Goal: Task Accomplishment & Management: Manage account settings

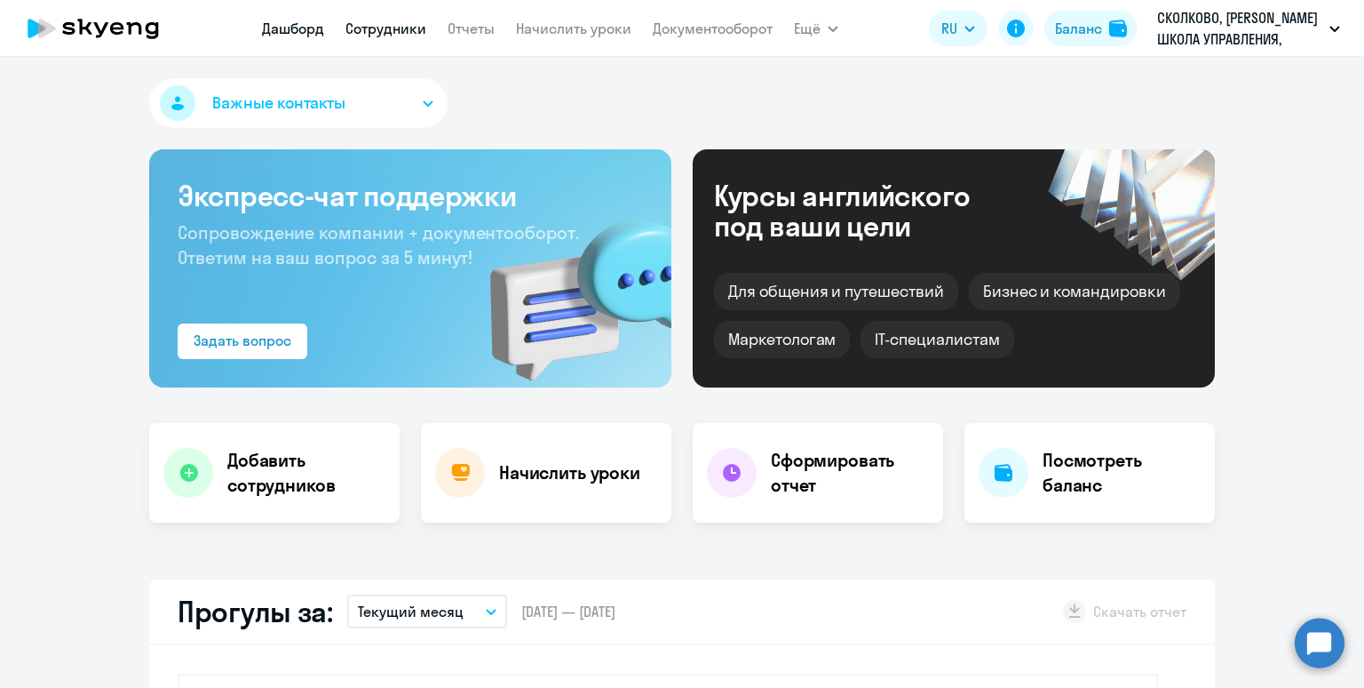
click at [364, 24] on link "Сотрудники" at bounding box center [386, 29] width 81 height 18
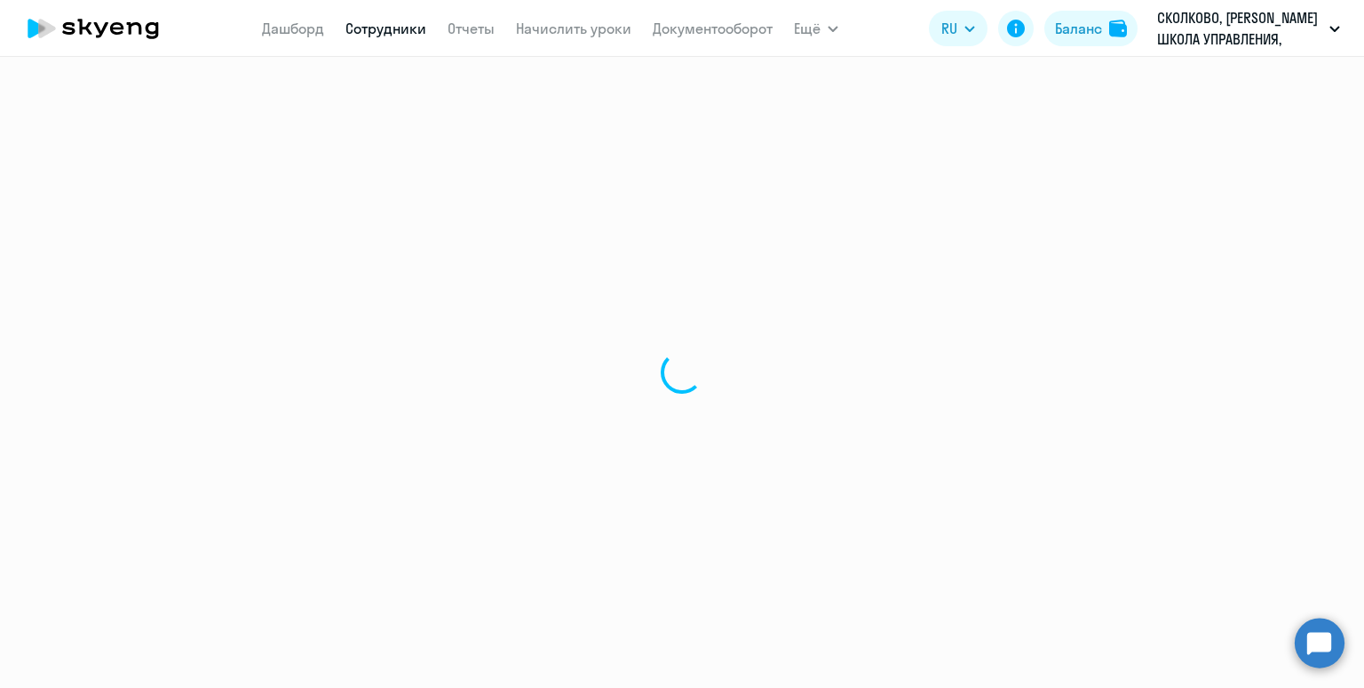
select select "30"
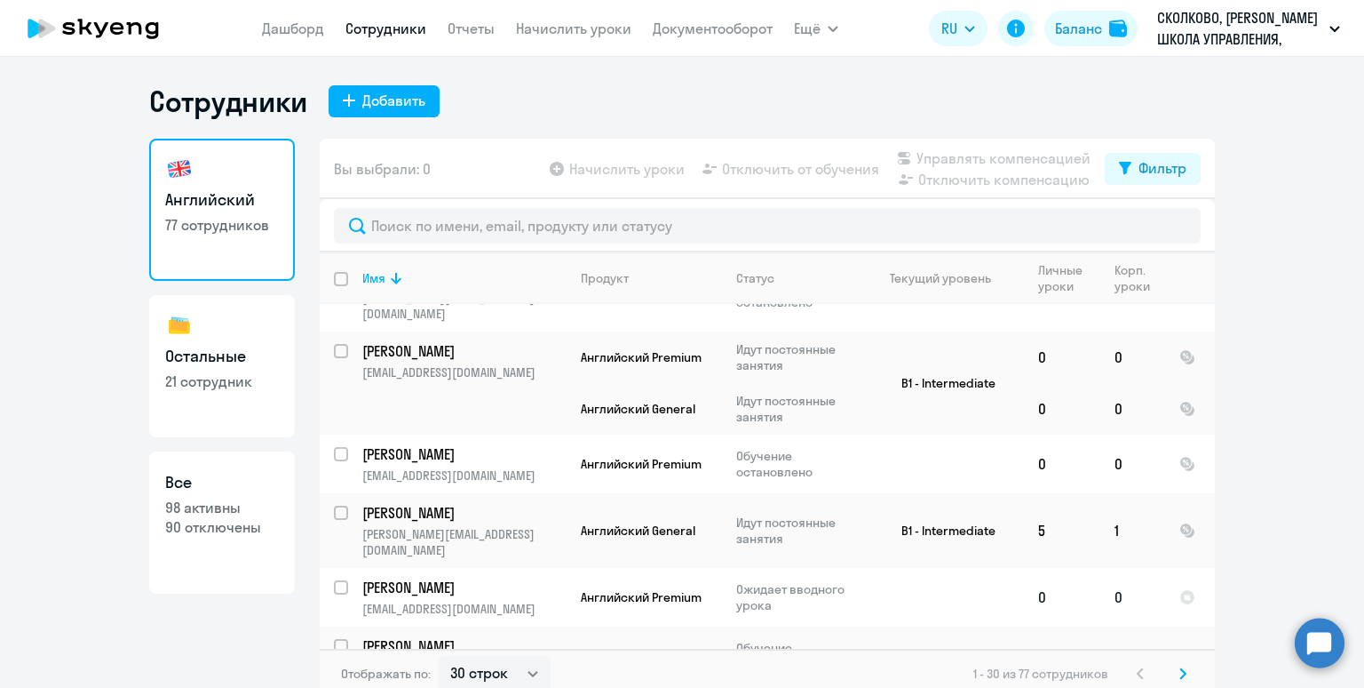
scroll to position [1576, 0]
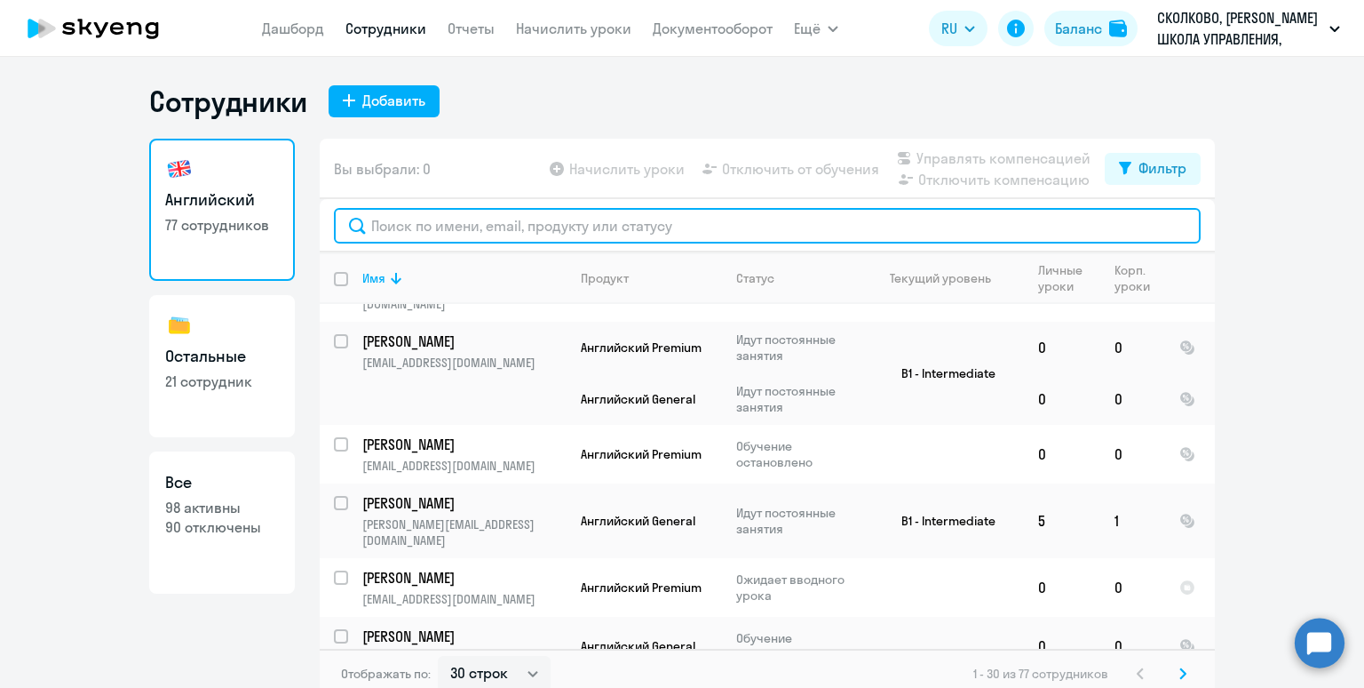
click at [399, 227] on input "text" at bounding box center [767, 226] width 867 height 36
paste input "Бозорова"
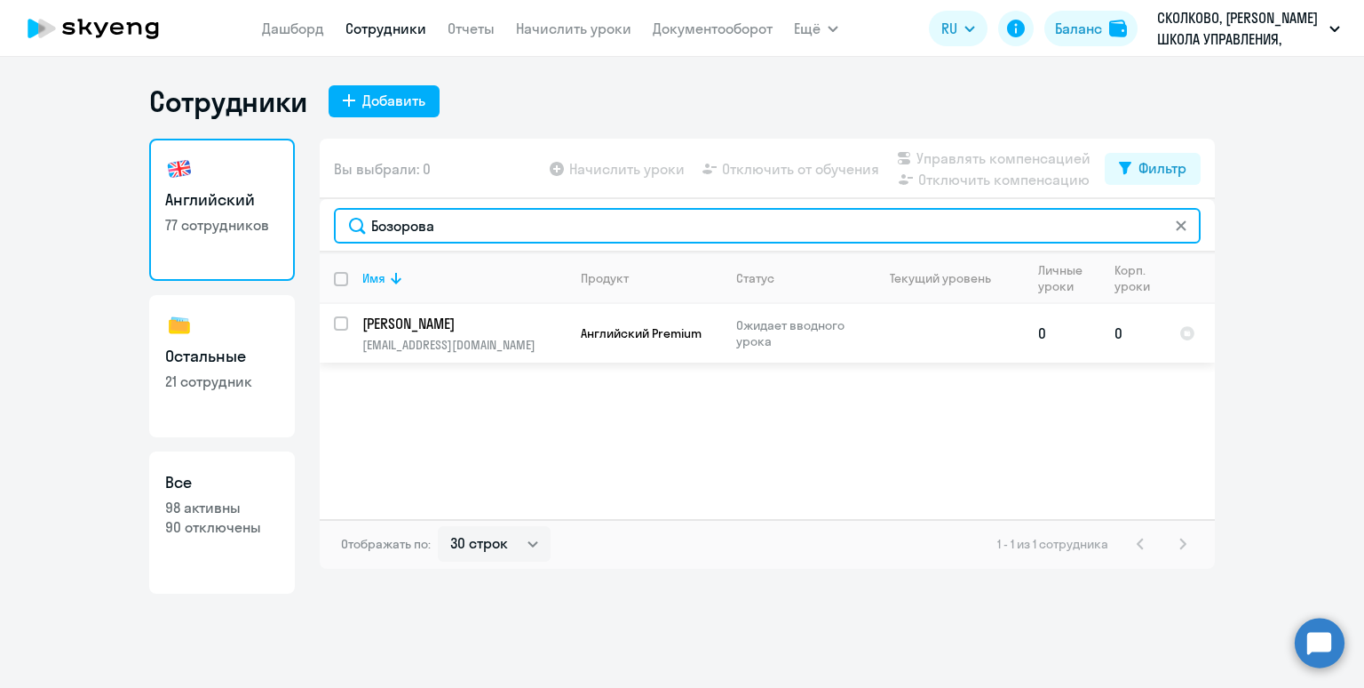
type input "Бозорова"
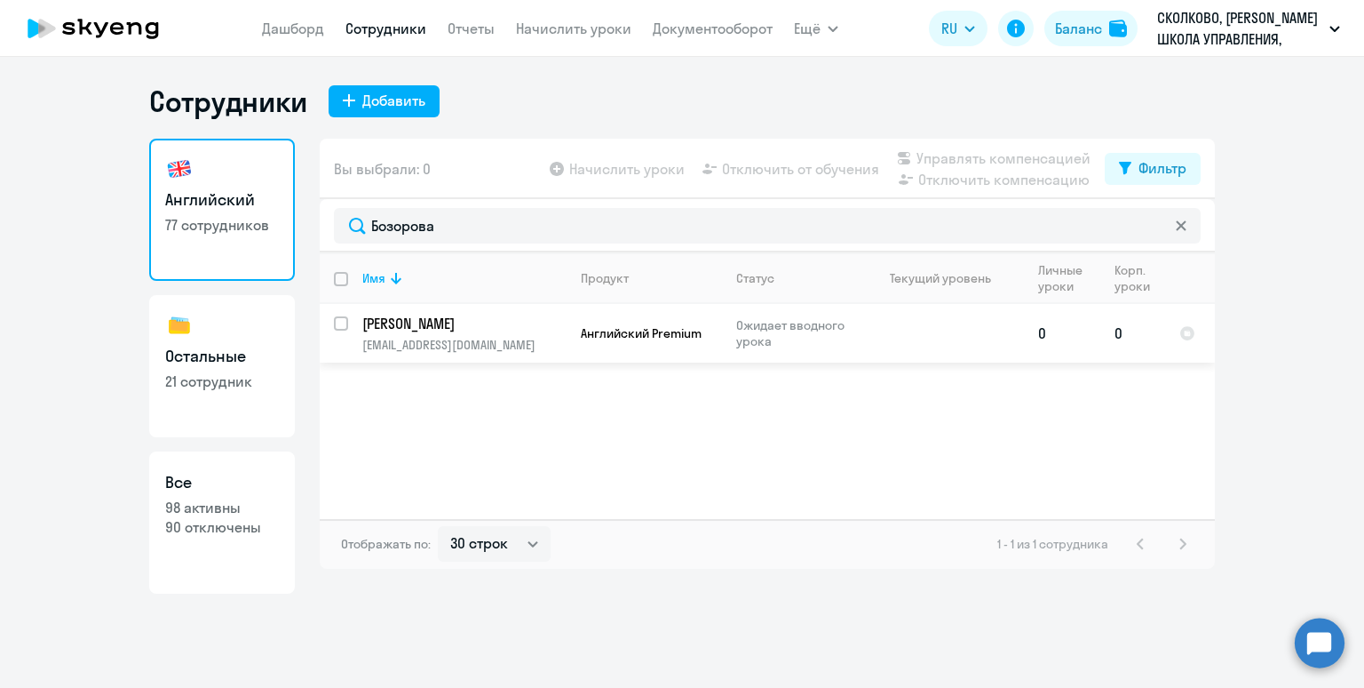
click at [333, 325] on div at bounding box center [342, 323] width 43 height 43
checkbox input "true"
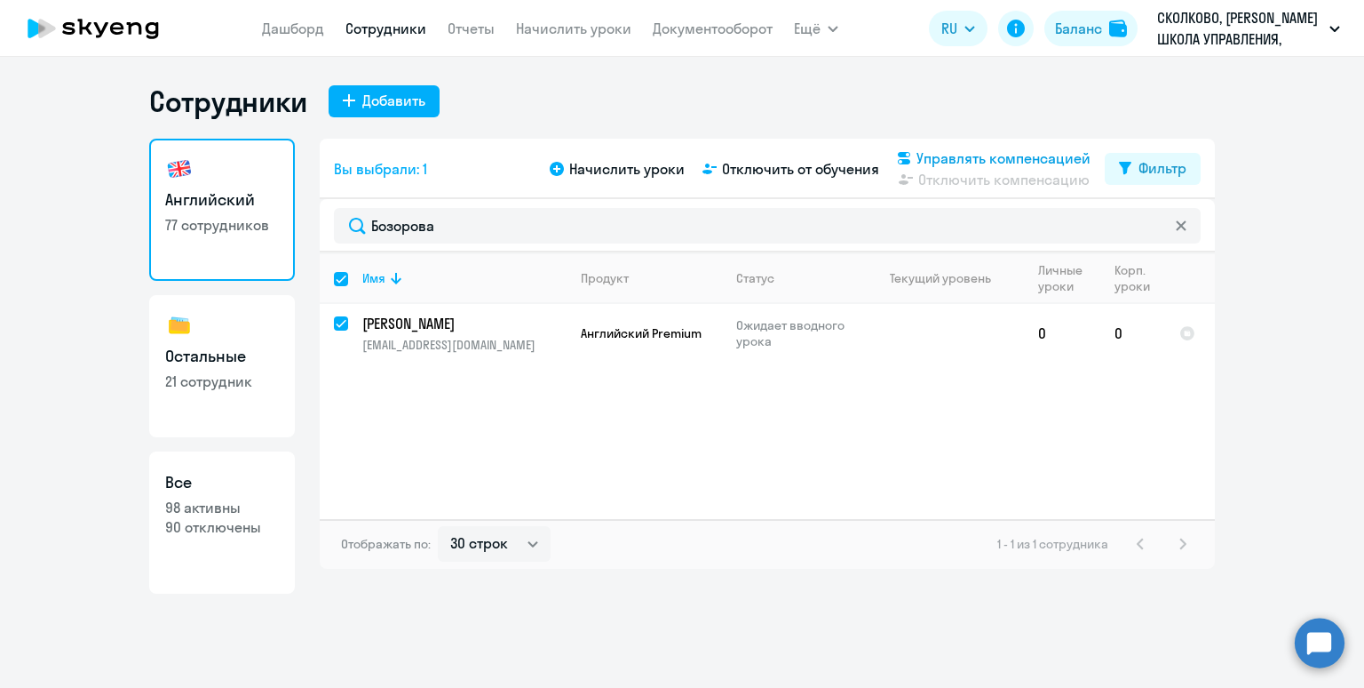
click at [947, 157] on span "Управлять компенсацией" at bounding box center [1004, 157] width 174 height 21
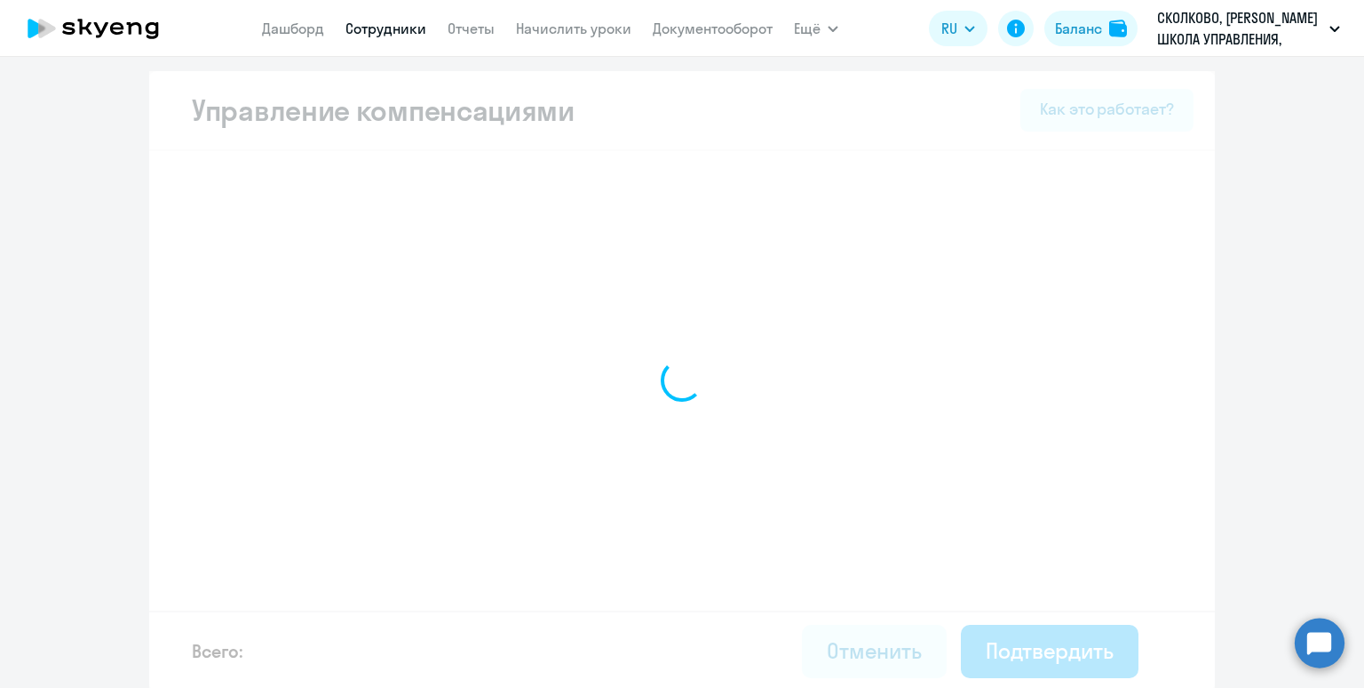
select select "MONTHLY"
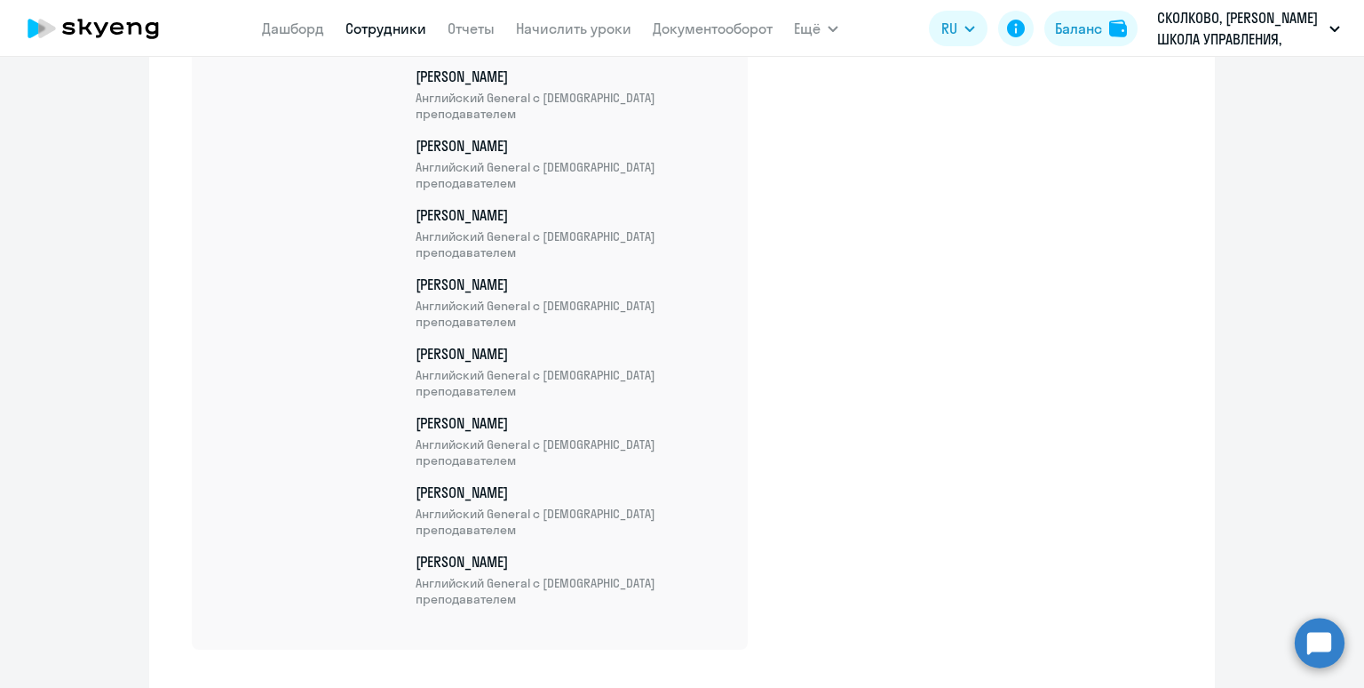
scroll to position [5786, 0]
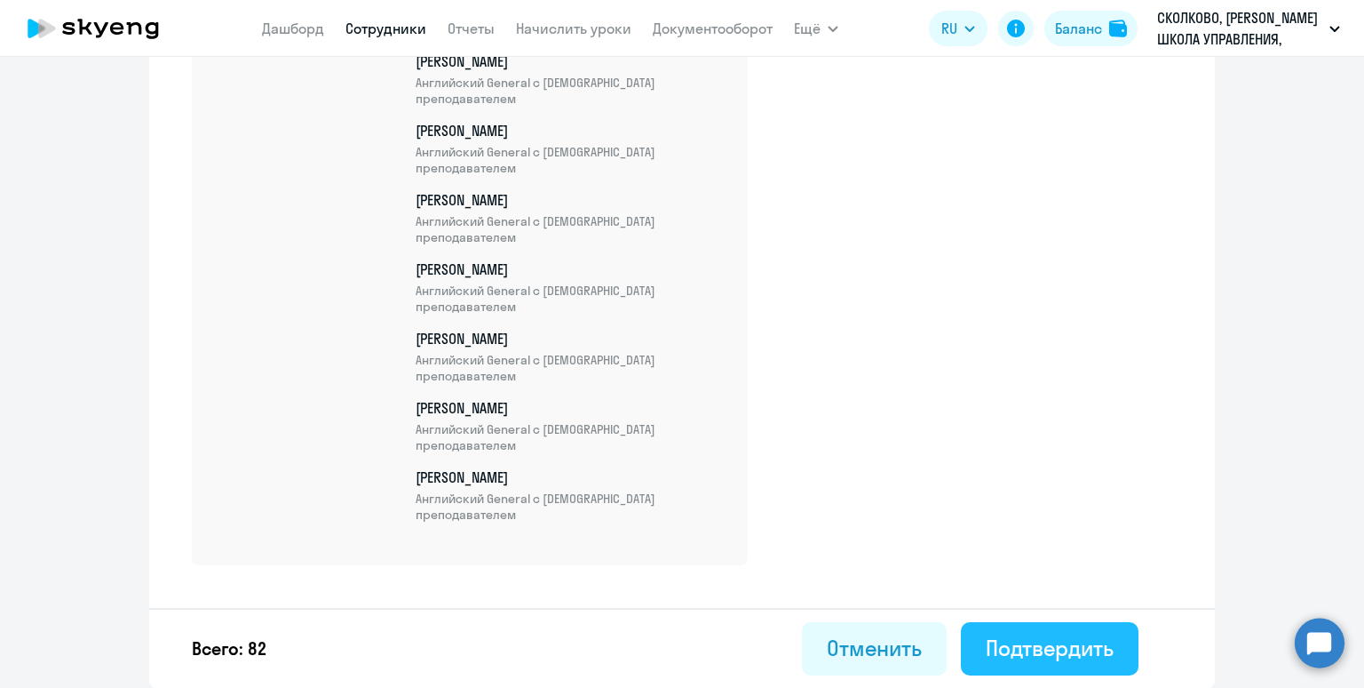
click at [1049, 632] on button "Подтвердить" at bounding box center [1050, 648] width 178 height 53
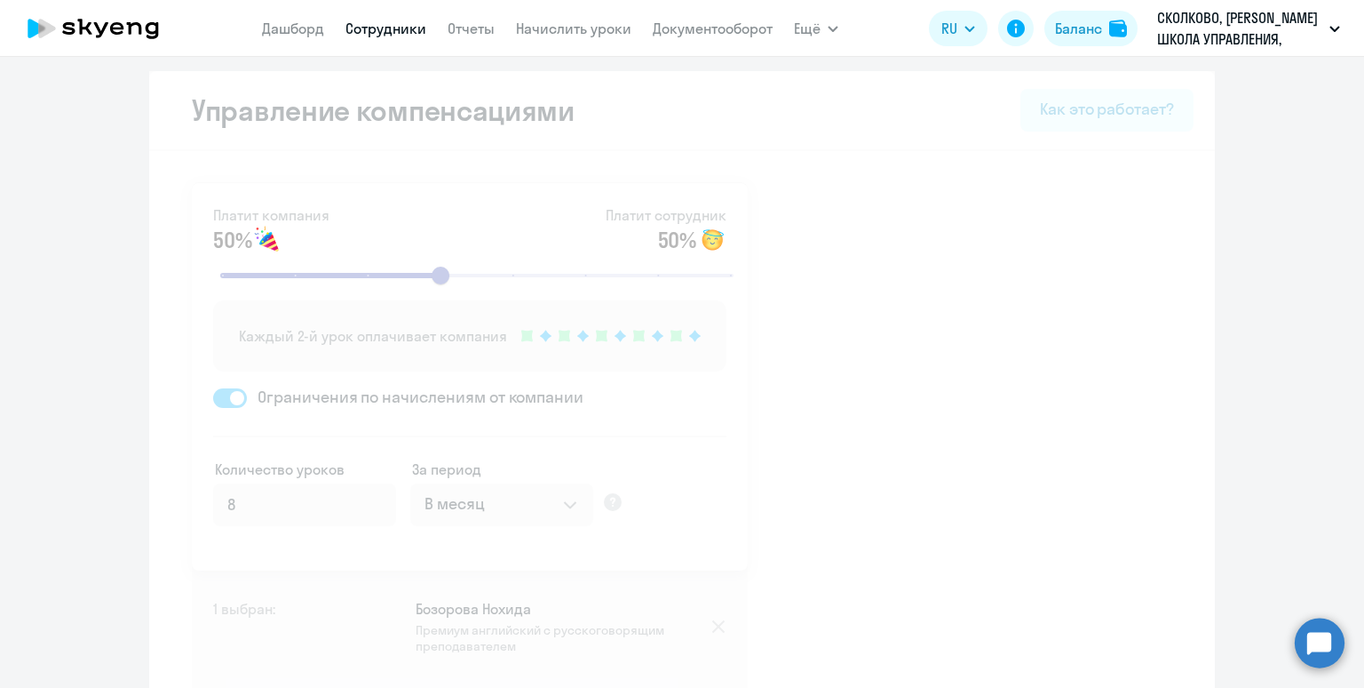
select select "30"
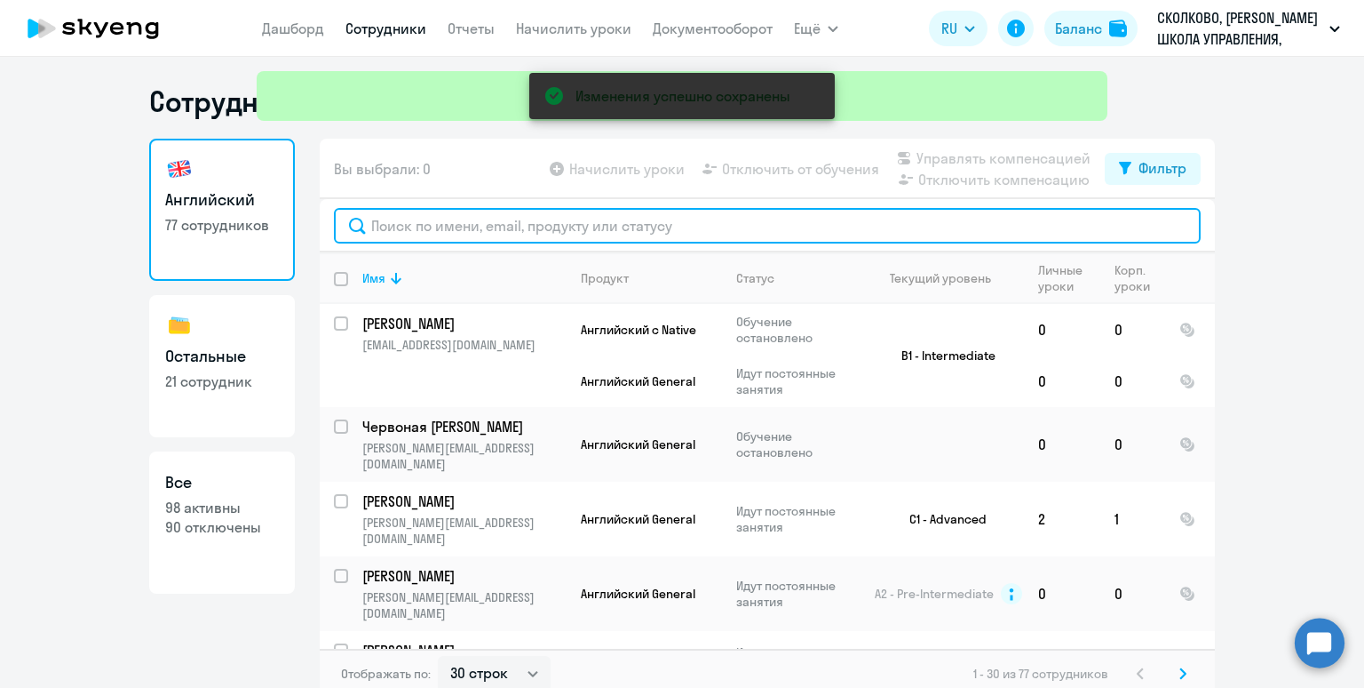
click at [561, 236] on input "text" at bounding box center [767, 226] width 867 height 36
paste input "Бозорова"
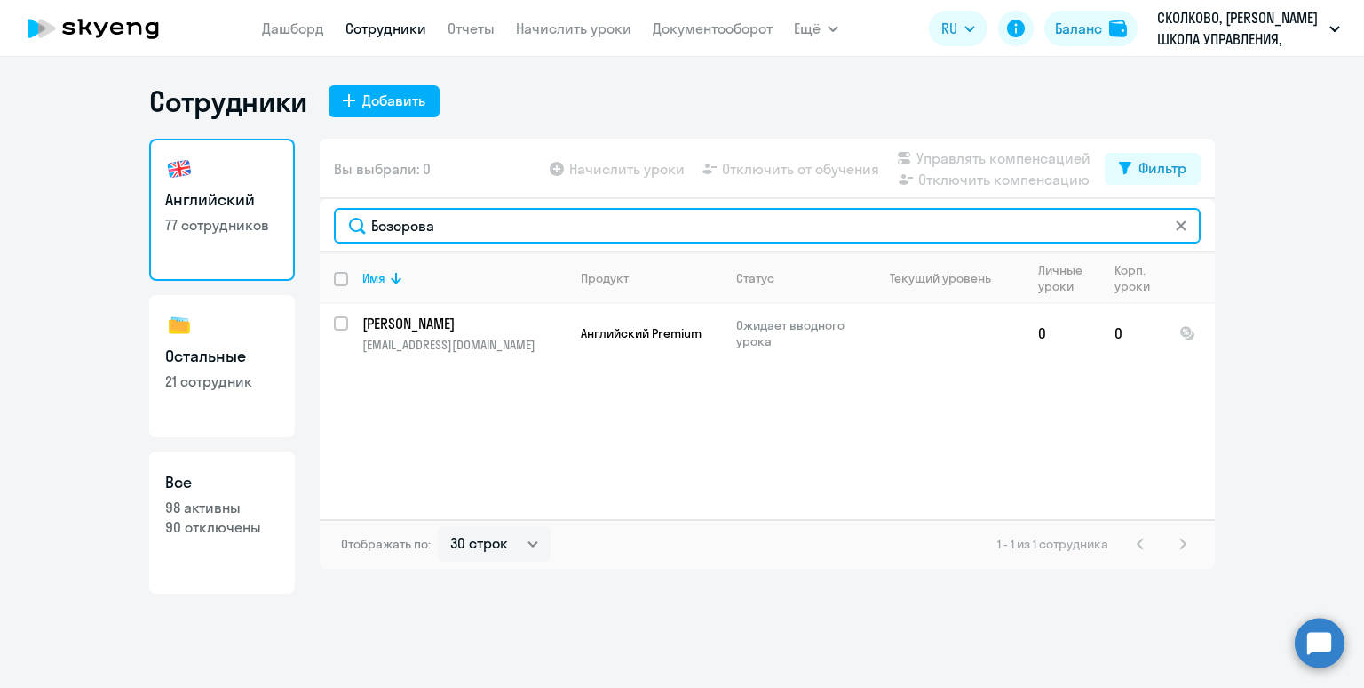
type input "Бозорова"
